Goal: Task Accomplishment & Management: Manage account settings

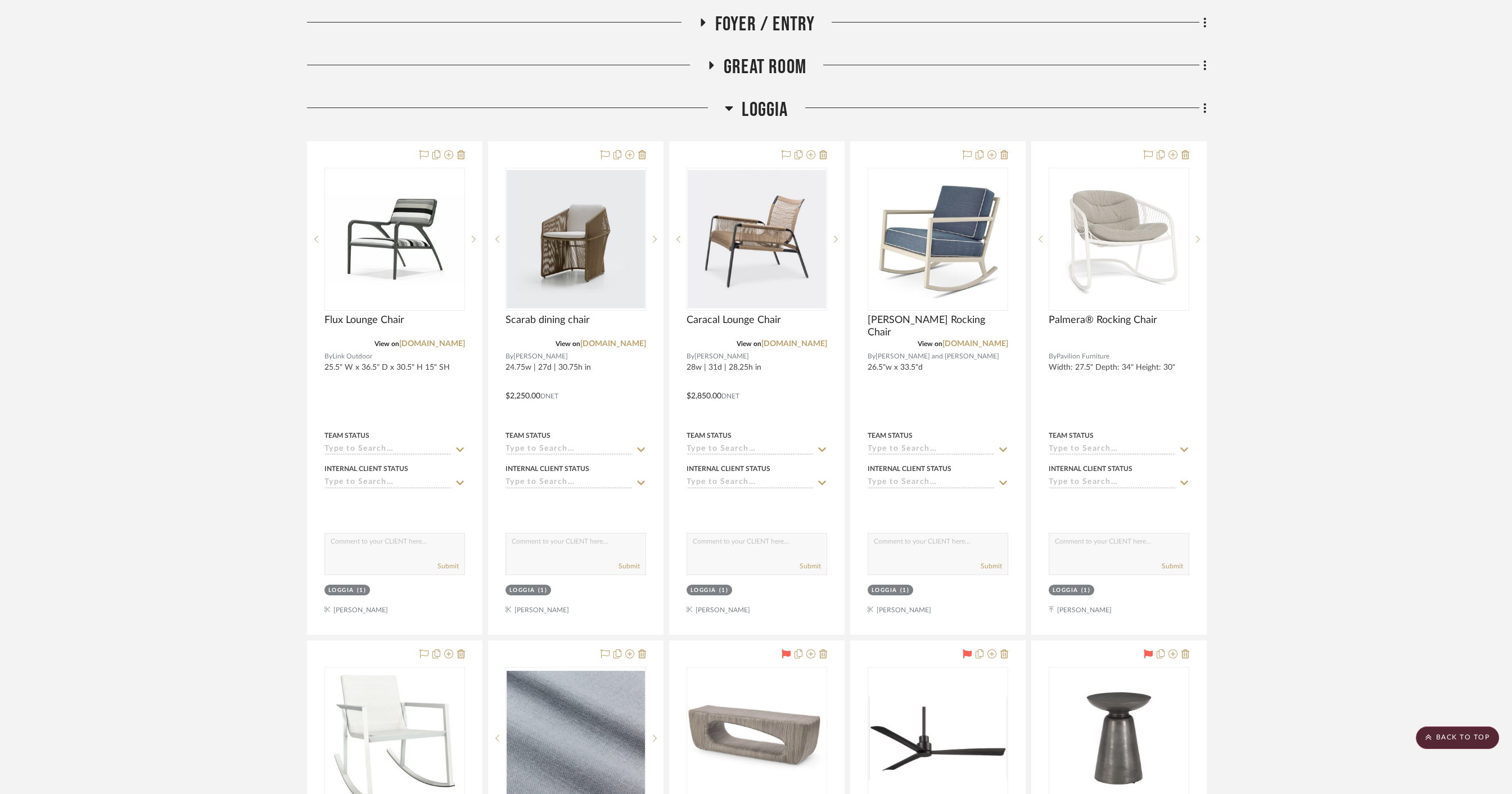
scroll to position [252, 0]
click at [753, 59] on span "Great Room" at bounding box center [765, 67] width 83 height 24
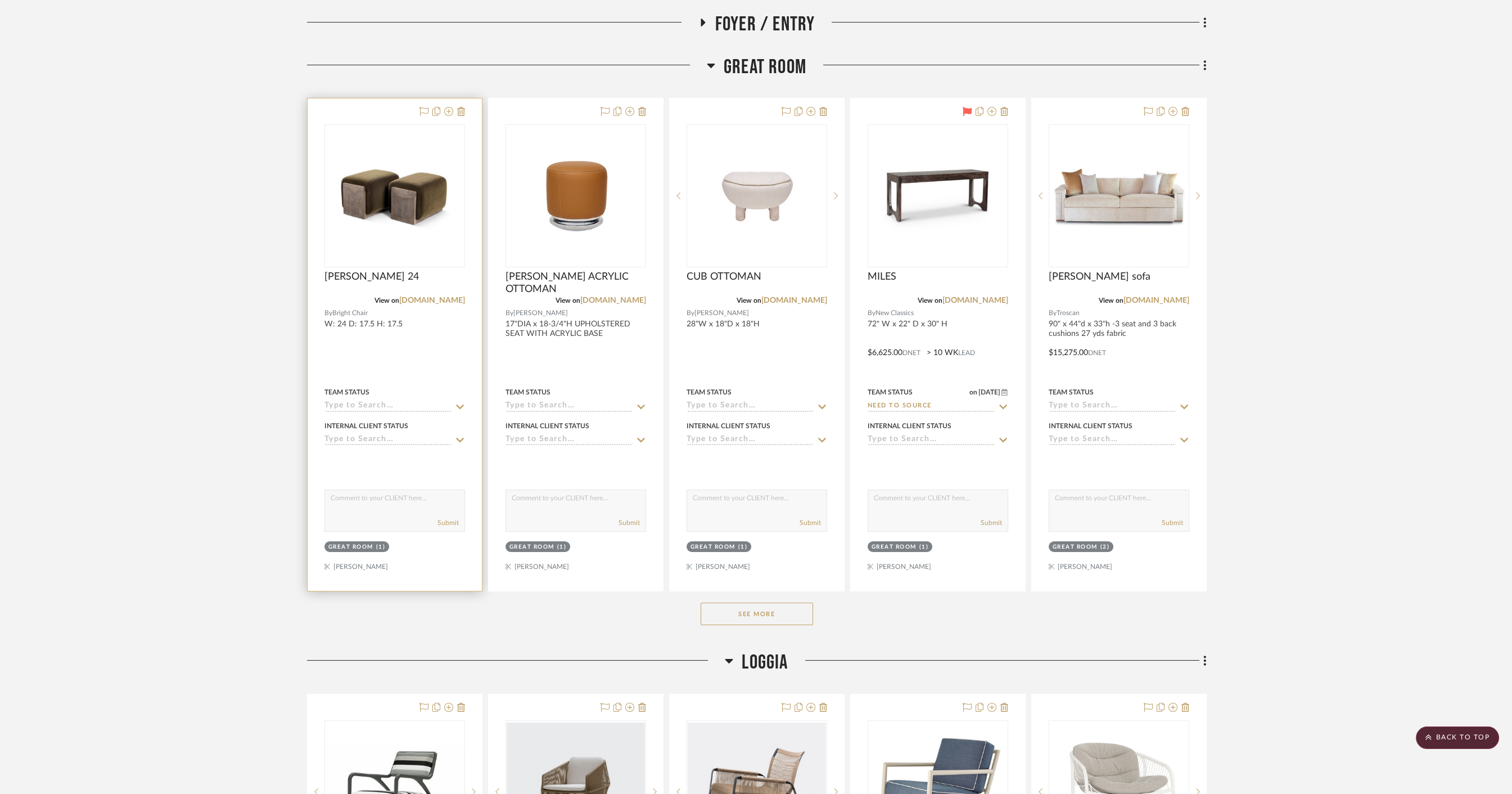
click at [432, 359] on div at bounding box center [394, 345] width 174 height 492
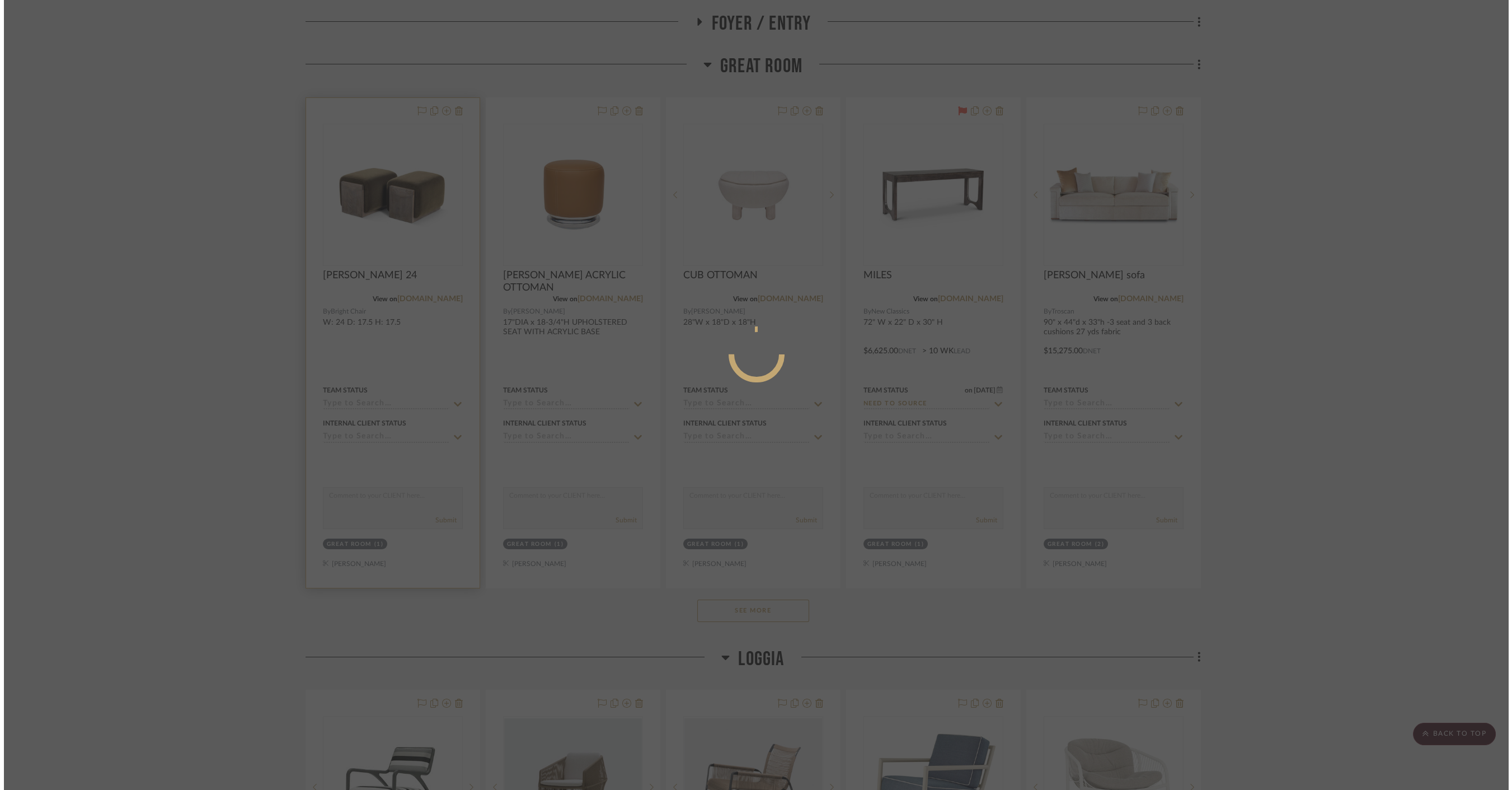
scroll to position [0, 0]
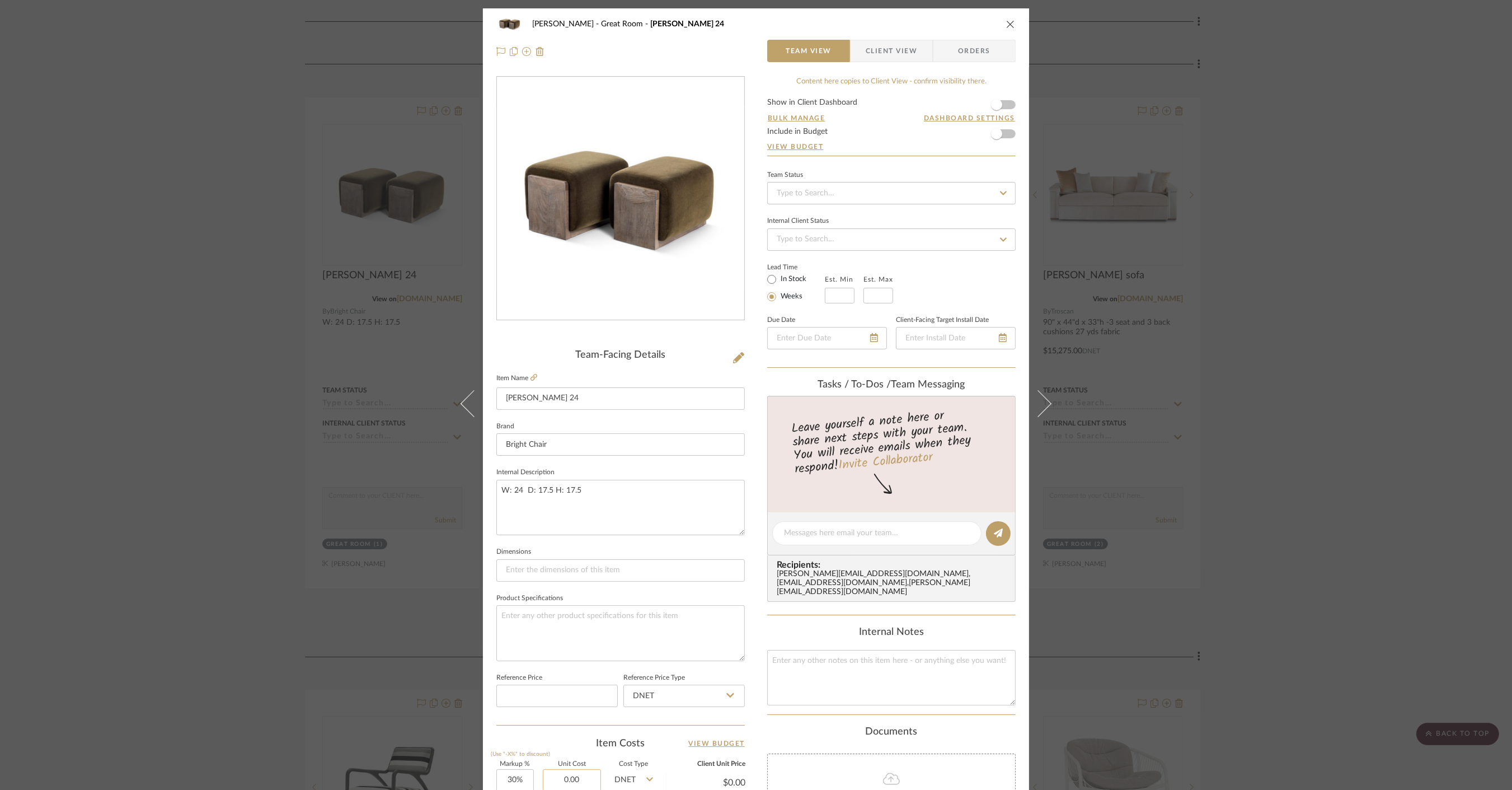
click at [582, 778] on input "0.00" at bounding box center [571, 780] width 58 height 22
type input "$3,450.00"
click at [832, 294] on input "text" at bounding box center [839, 296] width 30 height 16
type input "$4,485.00"
type input "16"
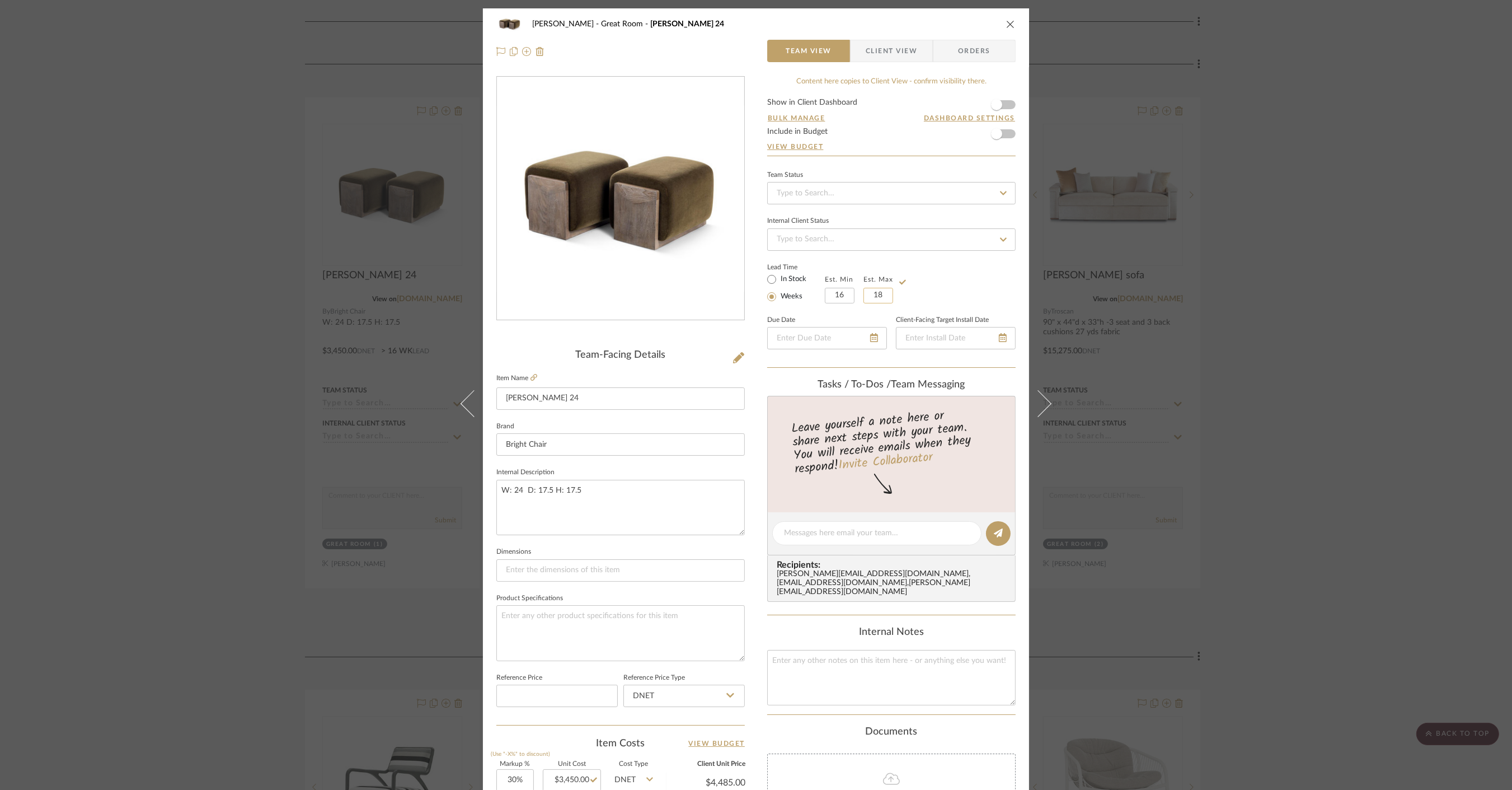
type input "18"
click at [947, 275] on div "Lead Time In Stock Weeks Est. Min 16 Est. Max 18" at bounding box center [891, 281] width 248 height 44
click at [329, 177] on div "[PERSON_NAME] Great Room [PERSON_NAME] 24 Team View Client View Orders Team-Fac…" at bounding box center [756, 395] width 1512 height 790
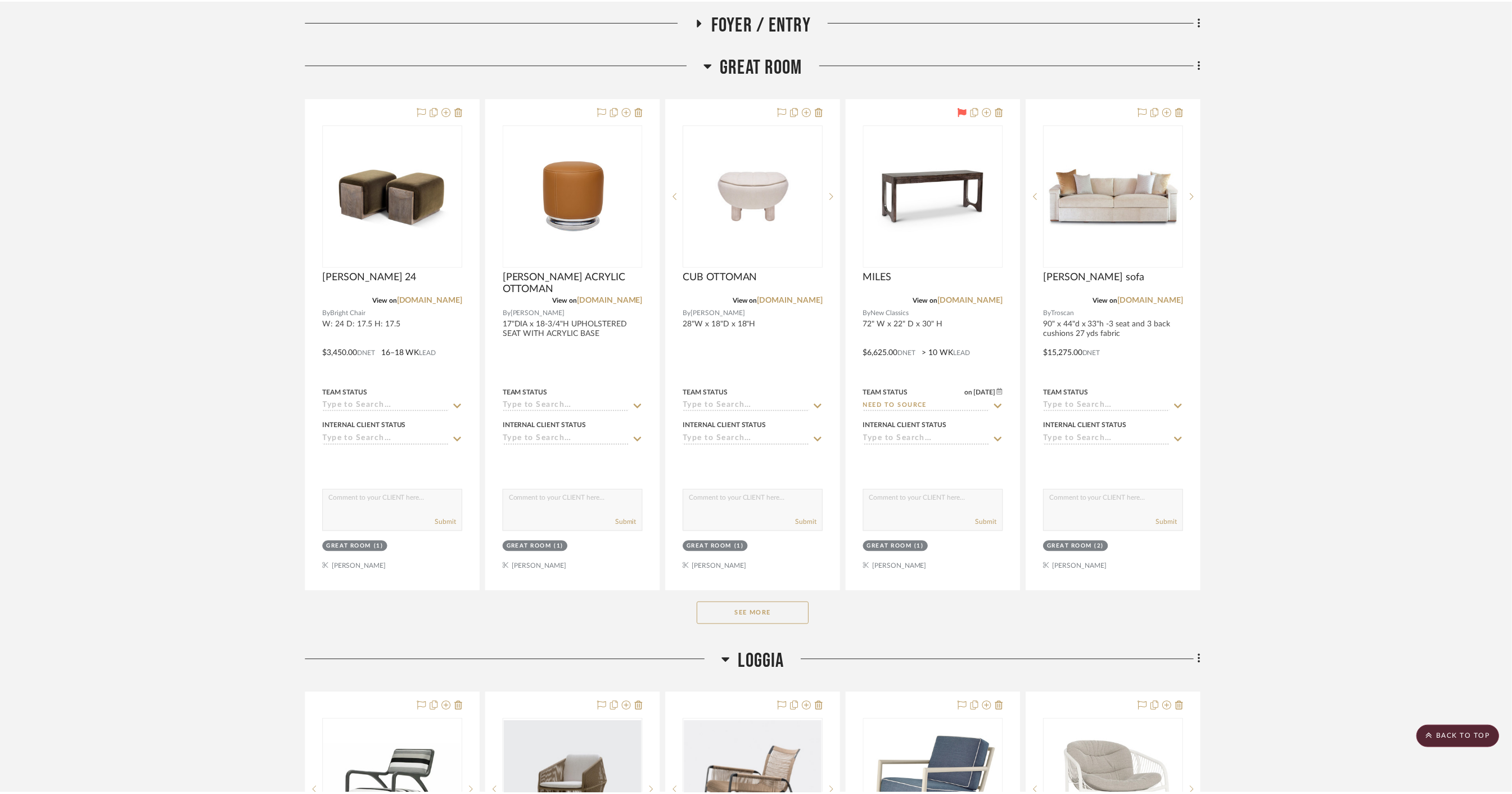
scroll to position [252, 0]
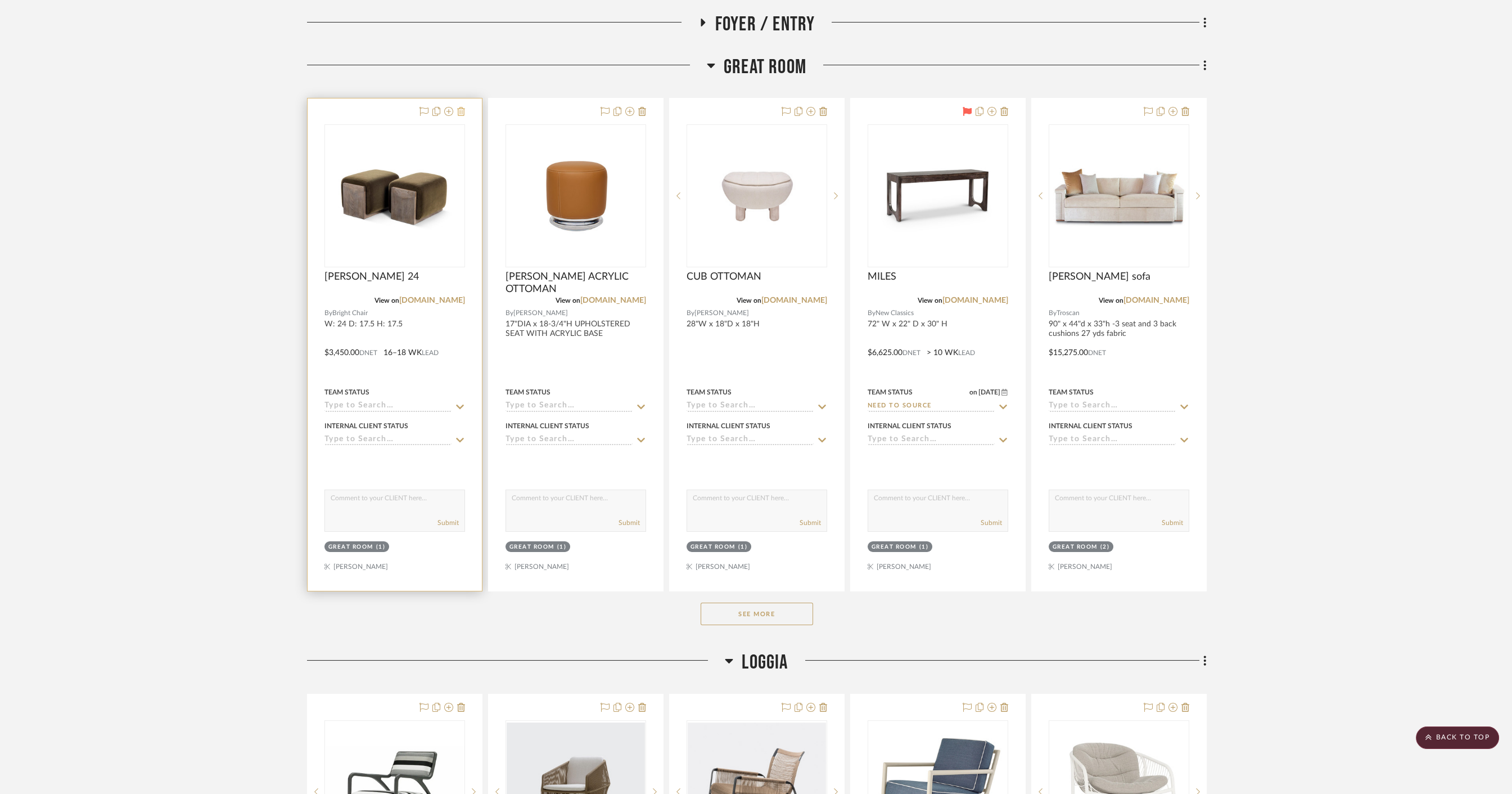
click at [462, 111] on icon at bounding box center [461, 111] width 8 height 9
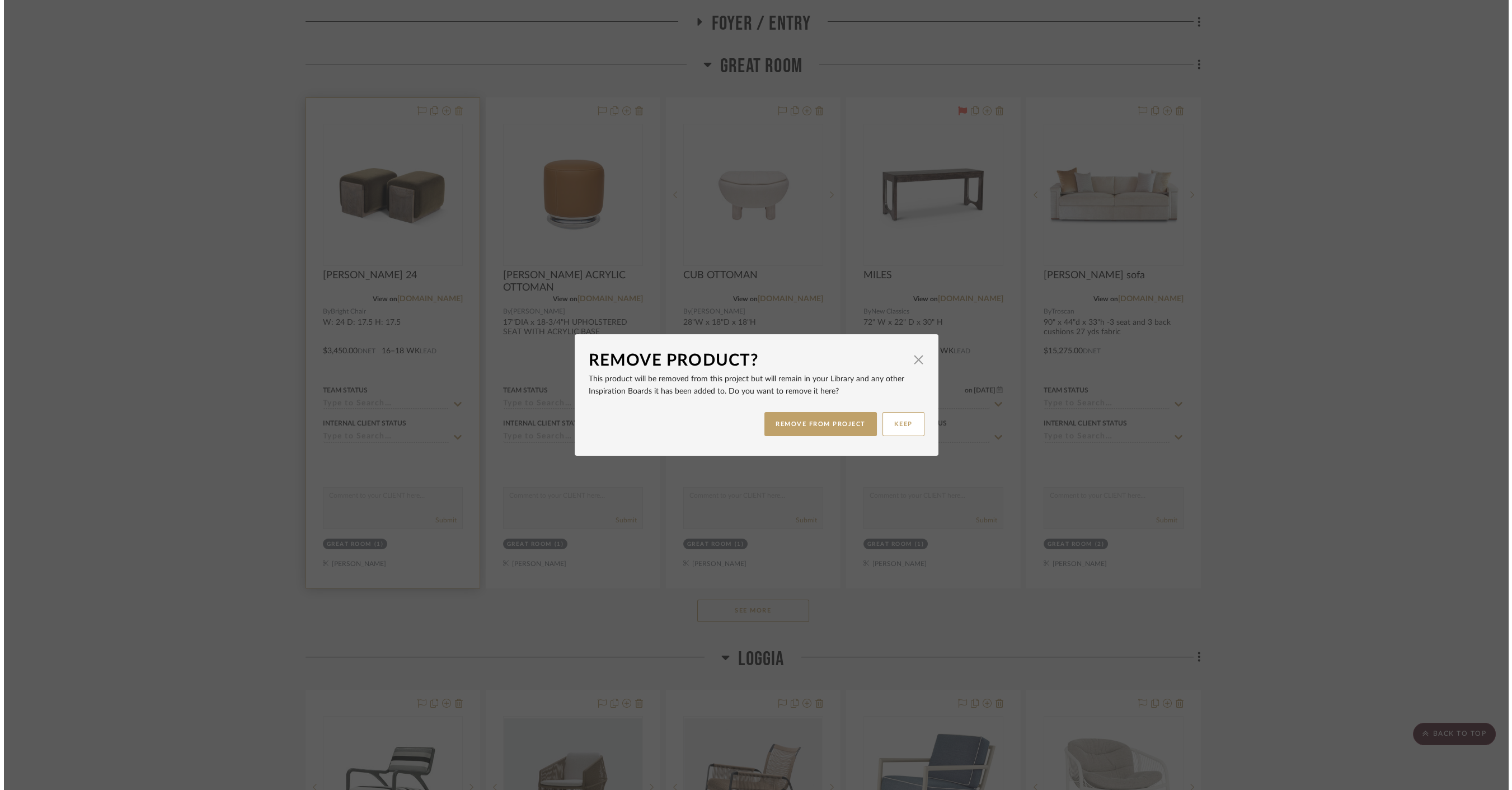
scroll to position [0, 0]
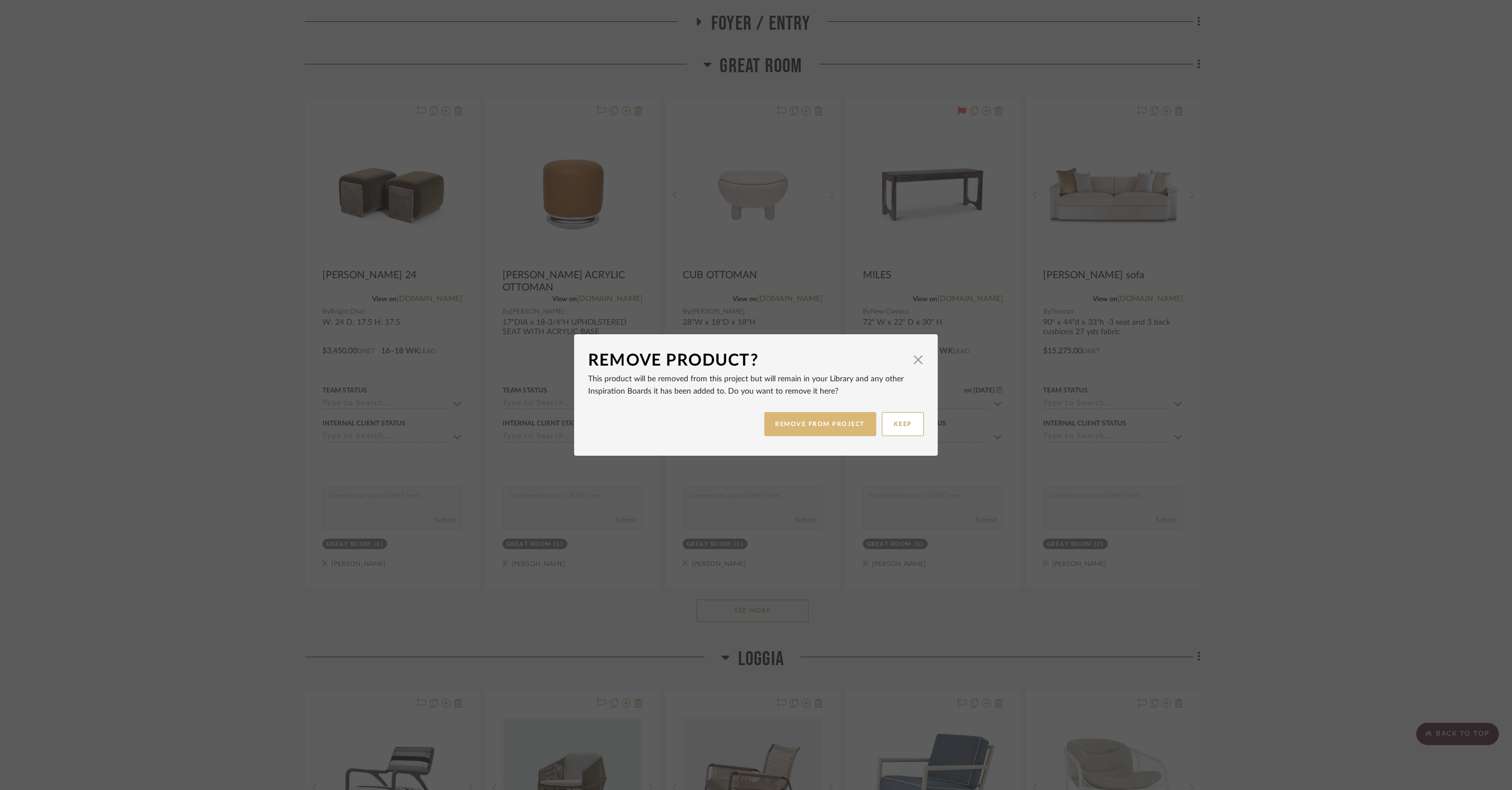
drag, startPoint x: 814, startPoint y: 421, endPoint x: 809, endPoint y: 425, distance: 6.4
click at [813, 421] on button "REMOVE FROM PROJECT" at bounding box center [820, 424] width 113 height 24
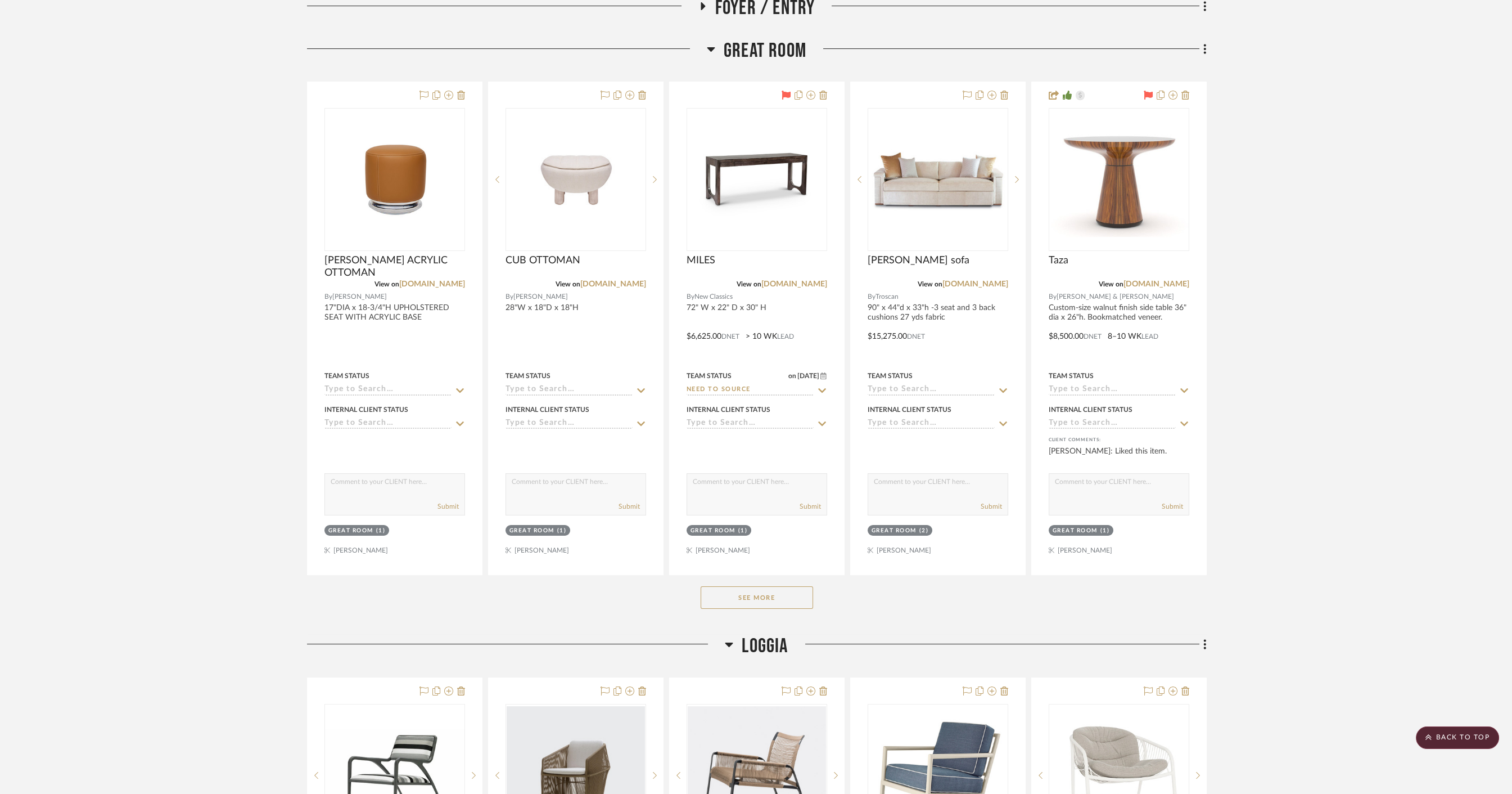
scroll to position [315, 0]
